Goal: Information Seeking & Learning: Learn about a topic

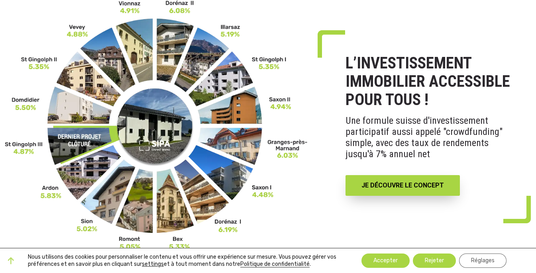
scroll to position [79, 0]
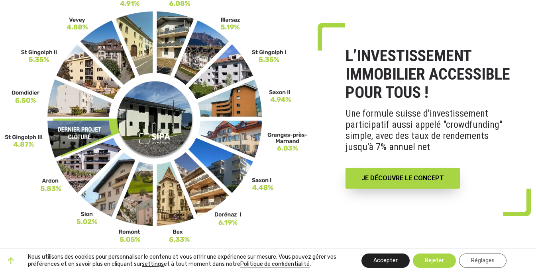
click at [387, 262] on button "Accepter" at bounding box center [386, 261] width 48 height 14
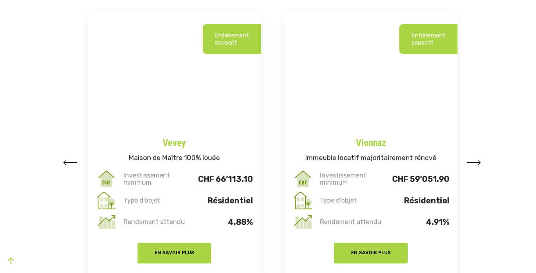
scroll to position [1012, 0]
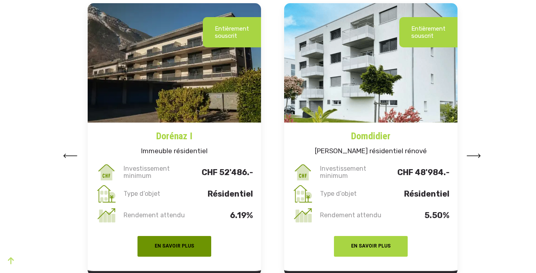
click at [163, 236] on button "EN SAVOIR PLUS" at bounding box center [175, 246] width 74 height 21
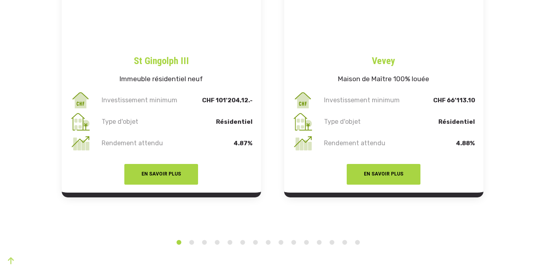
scroll to position [1434, 0]
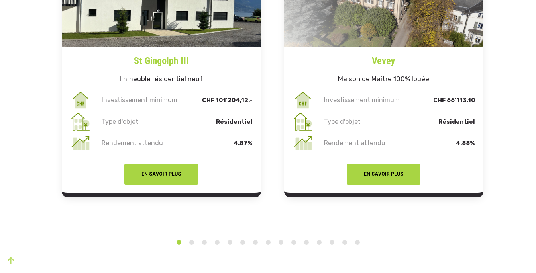
click at [201, 234] on li "3" at bounding box center [205, 240] width 8 height 13
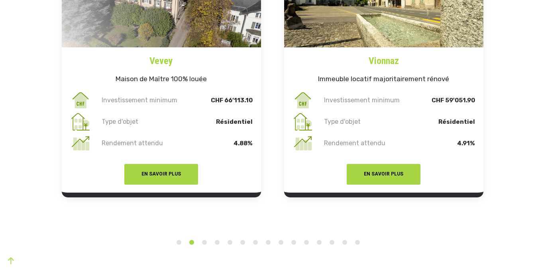
click at [201, 234] on li "3" at bounding box center [205, 240] width 8 height 13
click at [213, 234] on li "4" at bounding box center [217, 240] width 8 height 13
click at [239, 234] on li "6" at bounding box center [243, 240] width 8 height 13
click at [230, 239] on button "5" at bounding box center [230, 243] width 8 height 8
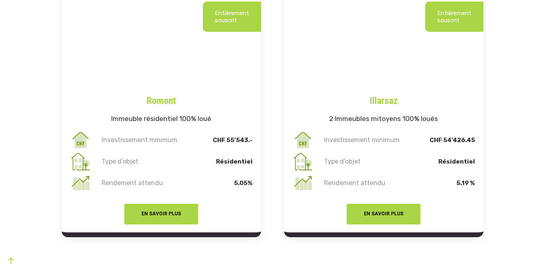
scroll to position [1396, 0]
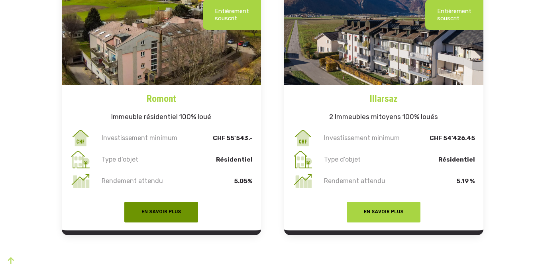
click at [161, 202] on button "EN SAVOIR PLUS" at bounding box center [161, 212] width 74 height 21
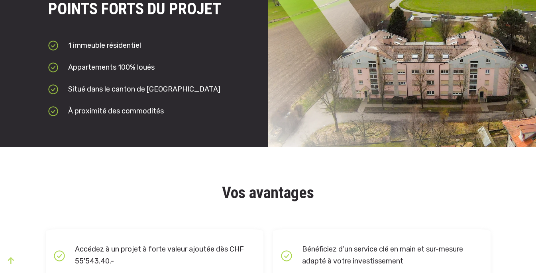
scroll to position [791, 0]
